Goal: Find specific fact

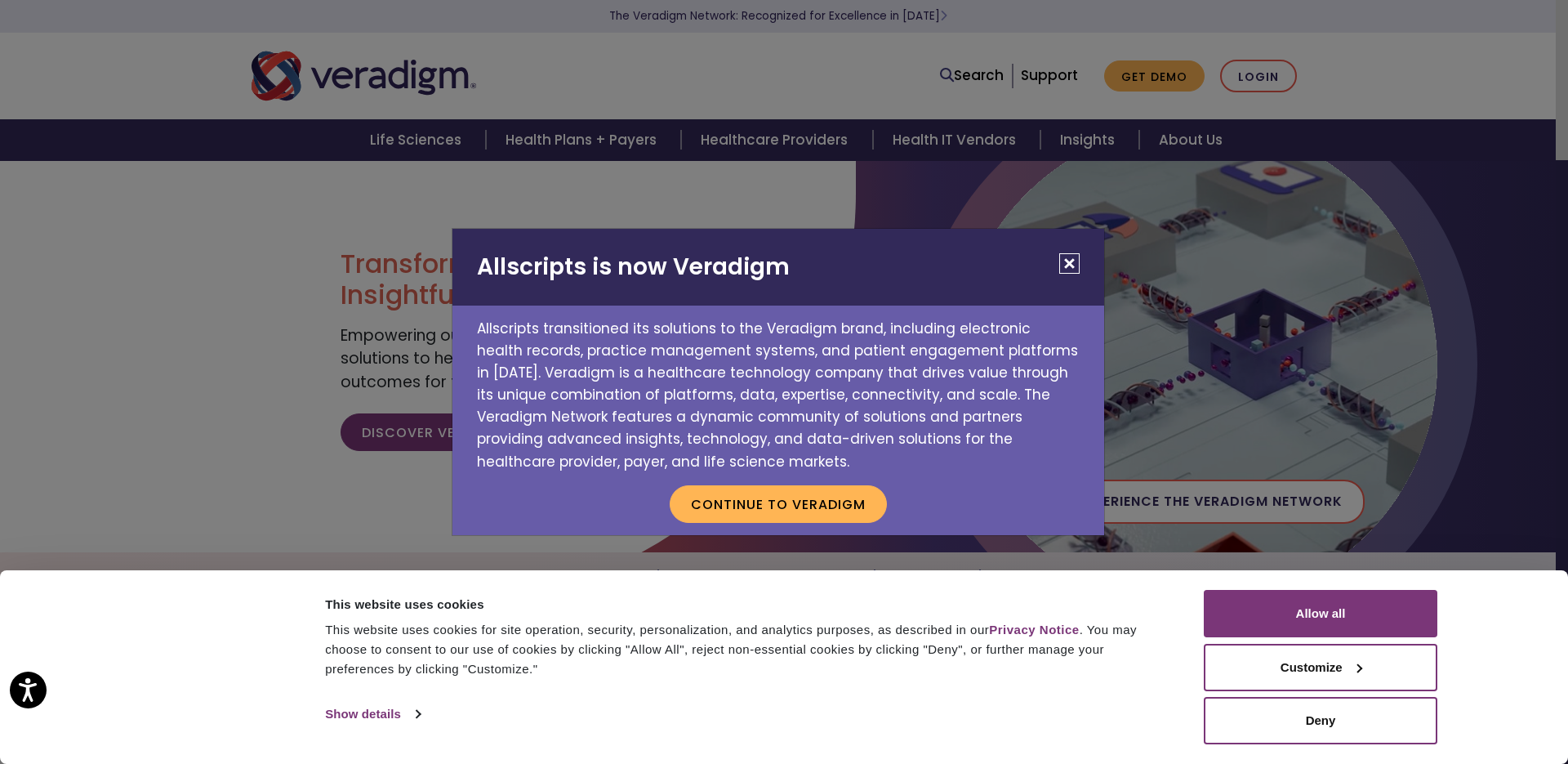
click at [1073, 287] on h2 "Allscripts is now Veradigm" at bounding box center [778, 267] width 652 height 76
click at [1069, 264] on button "Close" at bounding box center [1070, 264] width 21 height 21
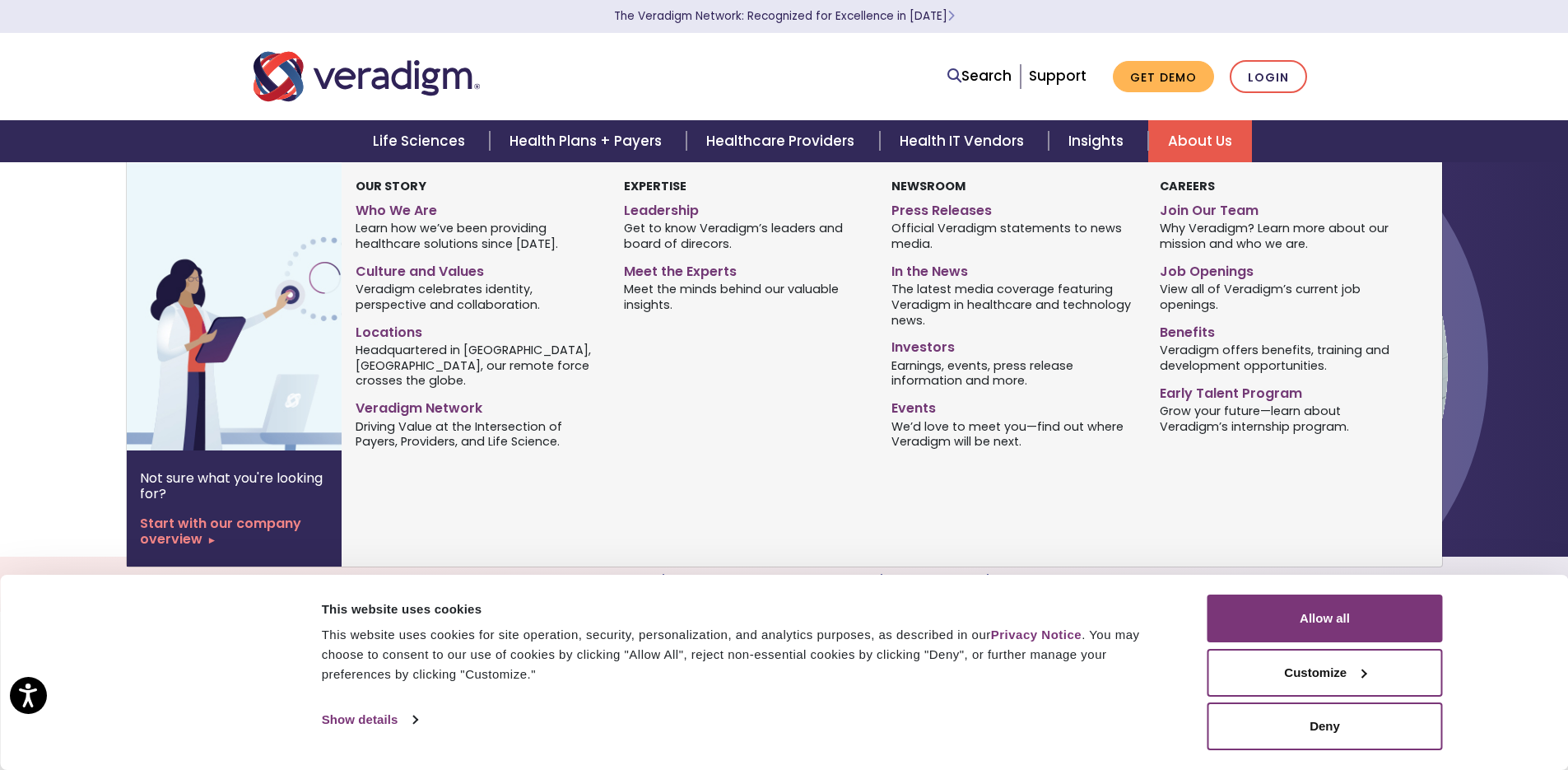
click at [1199, 131] on link "About Us" at bounding box center [1199, 141] width 104 height 42
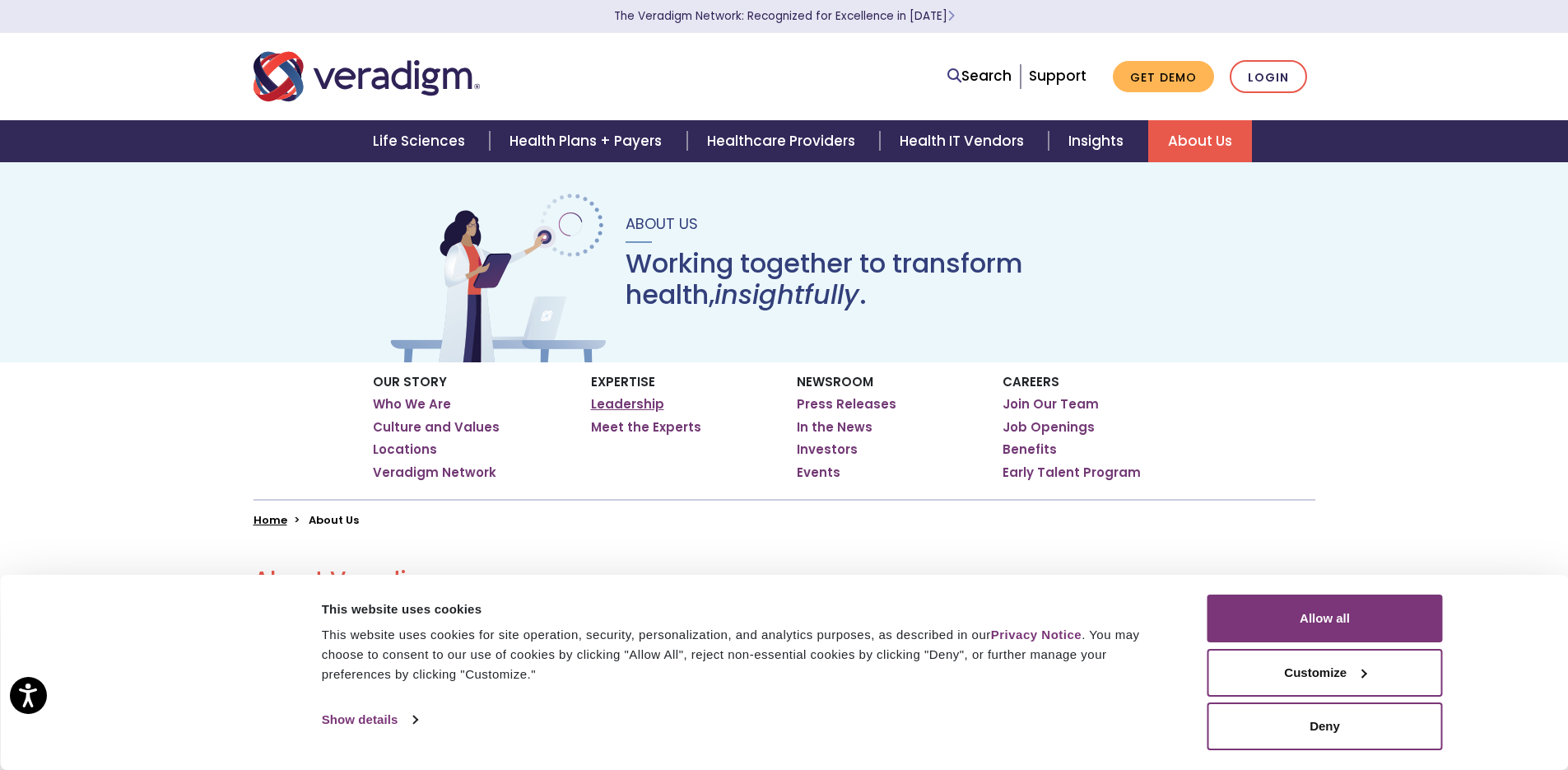
click at [601, 396] on link "Leadership" at bounding box center [627, 404] width 73 height 16
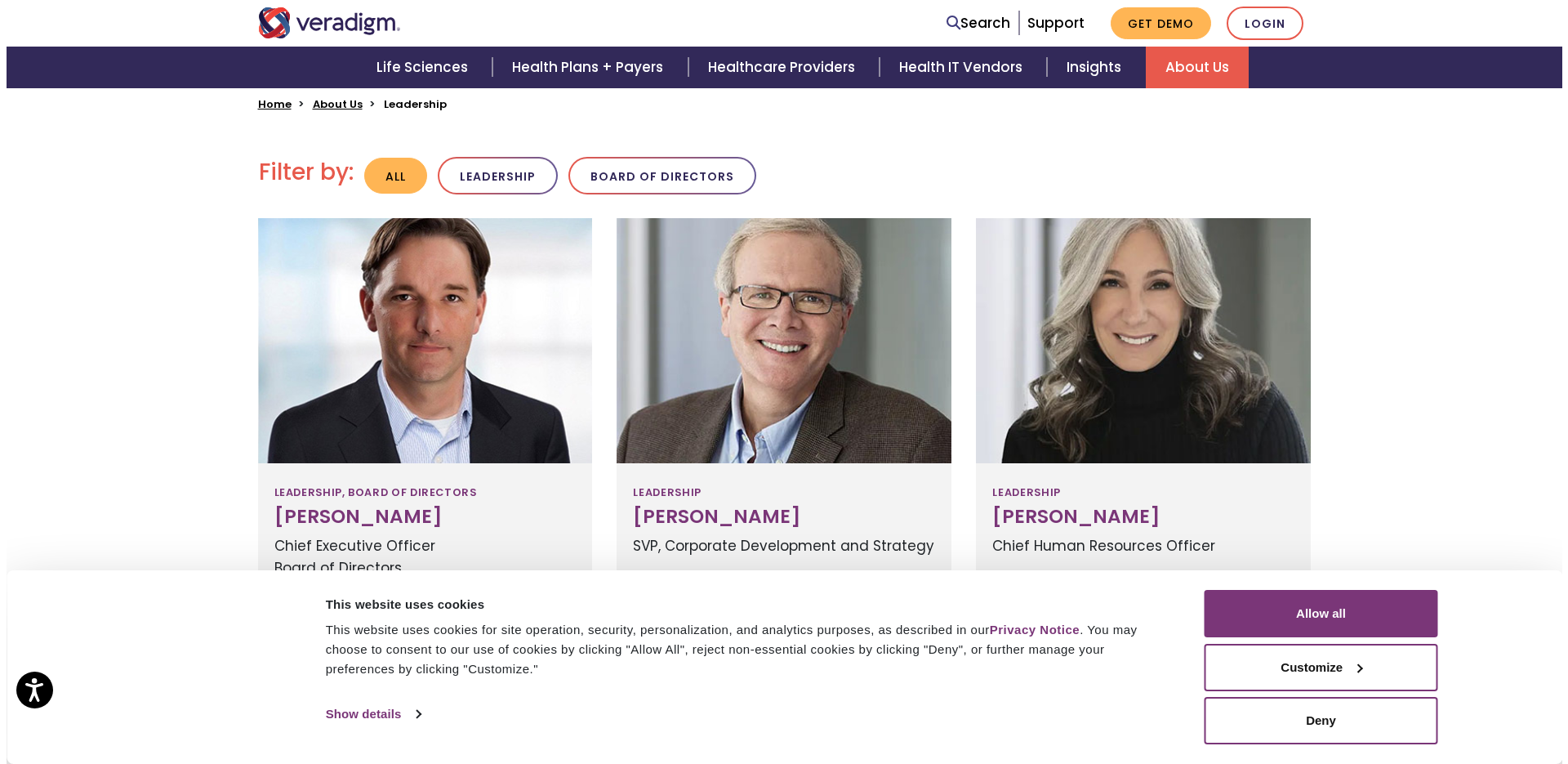
scroll to position [419, 0]
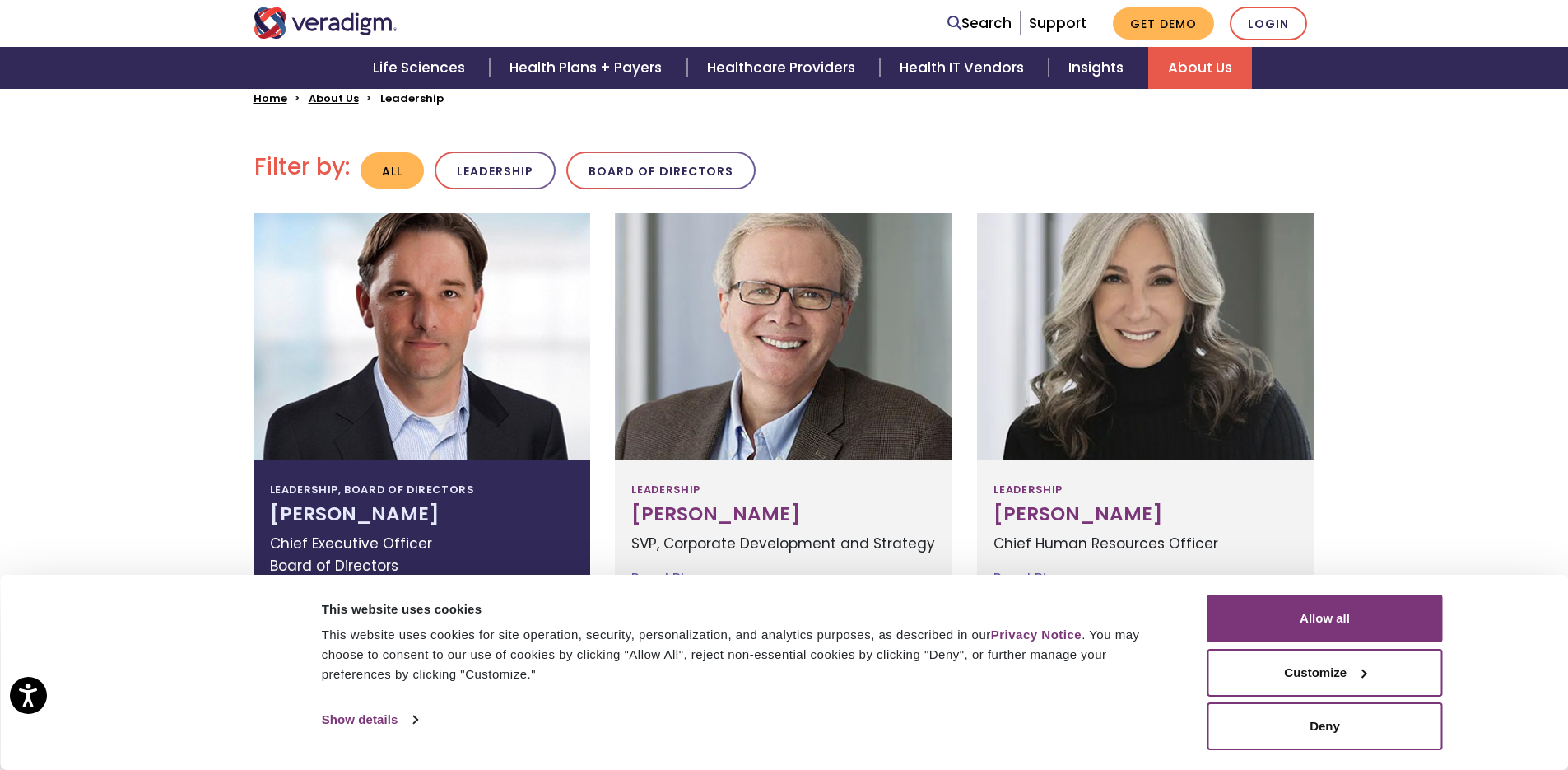
click at [377, 515] on h3 "Don Trigg" at bounding box center [422, 514] width 305 height 23
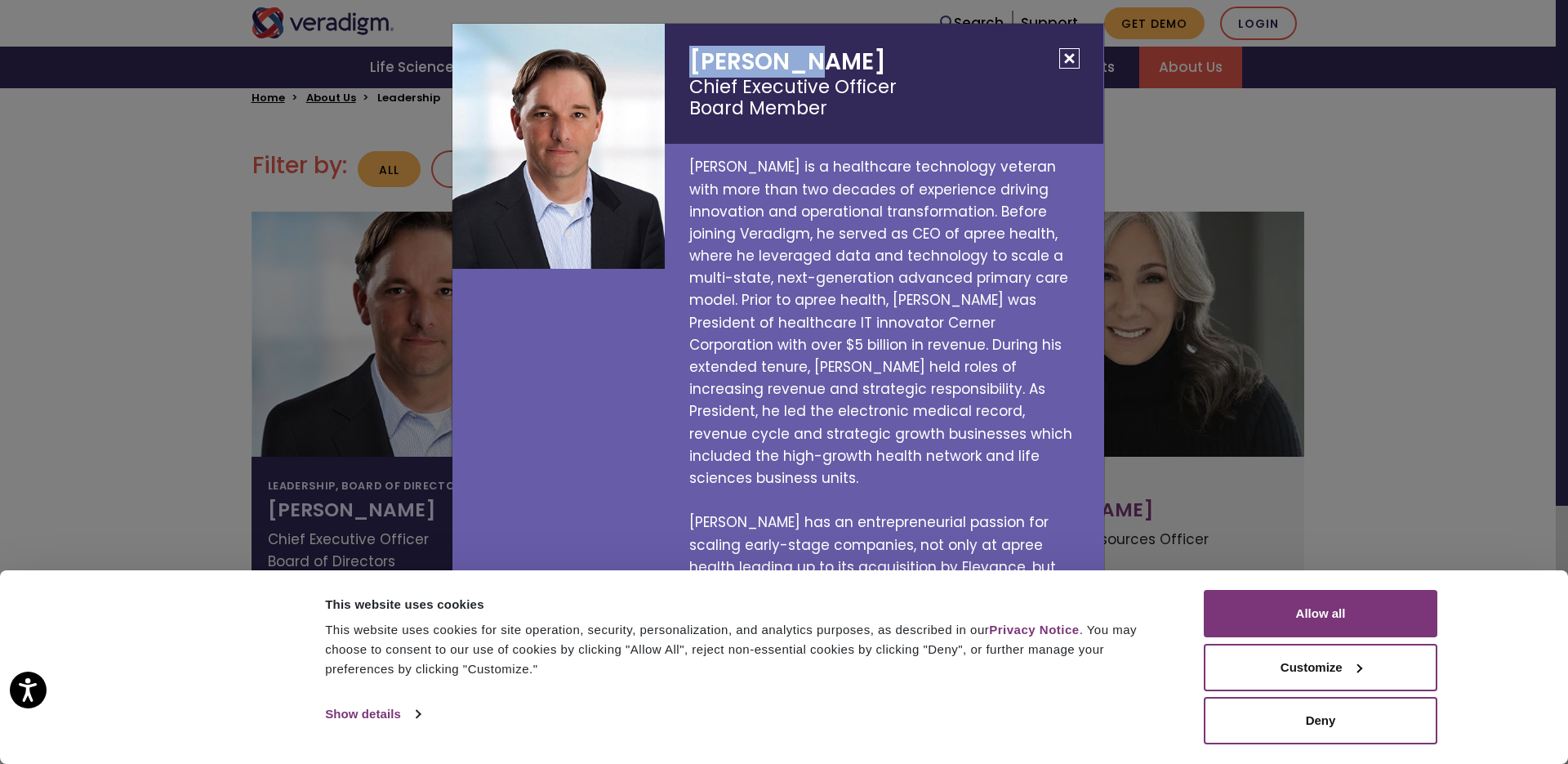
drag, startPoint x: 803, startPoint y: 60, endPoint x: 685, endPoint y: 61, distance: 118.0
click at [685, 61] on h2 "Don Trigg Chief Executive Officer Board Member" at bounding box center [883, 83] width 438 height 120
copy h2 "Don Trigg"
